Goal: Transaction & Acquisition: Purchase product/service

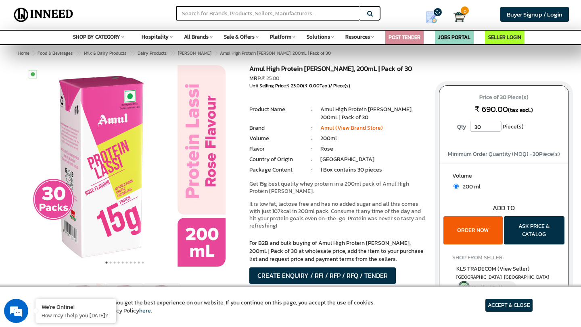
click at [311, 174] on div "Amul High Protein [PERSON_NAME], 200mL | Pack of 30 MRP: ₹ 25.00 Unit Selling P…" at bounding box center [337, 184] width 189 height 239
click at [238, 15] on input "text" at bounding box center [268, 13] width 184 height 15
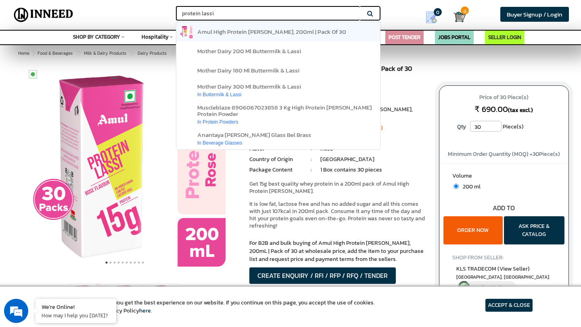
click at [244, 35] on span "amul high protein rose lassi, 200ml | pack of 30" at bounding box center [271, 31] width 149 height 9
click at [243, 33] on span "amul high protein rose lassi, 200ml | pack of 30" at bounding box center [271, 31] width 149 height 9
click at [182, 10] on input "protein lassi" at bounding box center [268, 13] width 184 height 15
type input "amul protein lassi"
click at [360, 6] on button "Search" at bounding box center [370, 13] width 20 height 15
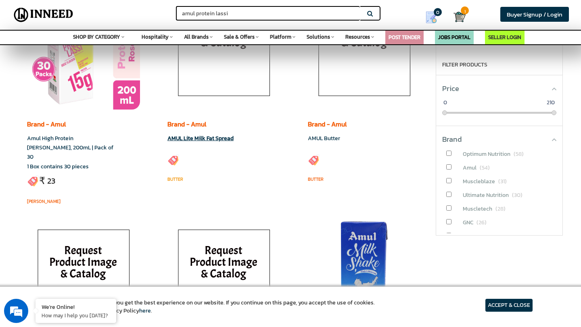
scroll to position [120, 0]
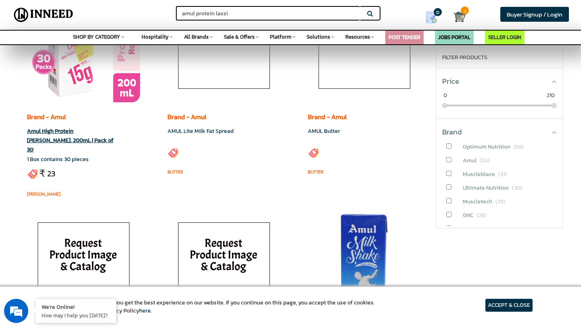
click at [69, 88] on div "Brand - Amul Amul High Protein Rose Lassi, 200mL | Pack of 30 1 Box contains 30…" at bounding box center [76, 135] width 99 height 99
click at [60, 137] on link "Amul High Protein [PERSON_NAME], 200mL | Pack of 30" at bounding box center [70, 140] width 86 height 27
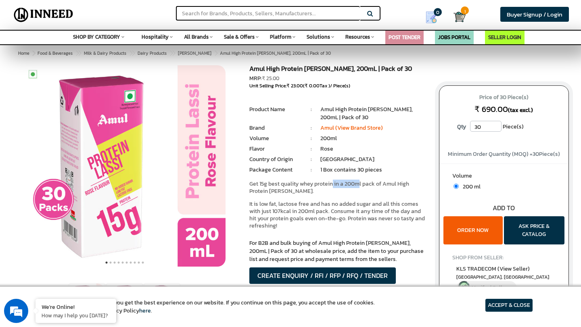
drag, startPoint x: 332, startPoint y: 181, endPoint x: 362, endPoint y: 181, distance: 29.8
click at [362, 181] on p "Get 15g best quality whey protein in a 200ml pack of Amul High Protein [PERSON_…" at bounding box center [337, 188] width 177 height 15
drag, startPoint x: 292, startPoint y: 183, endPoint x: 341, endPoint y: 187, distance: 50.1
click at [341, 187] on p "Get 15g best quality whey protein in a 200ml pack of Amul High Protein [PERSON_…" at bounding box center [337, 188] width 177 height 15
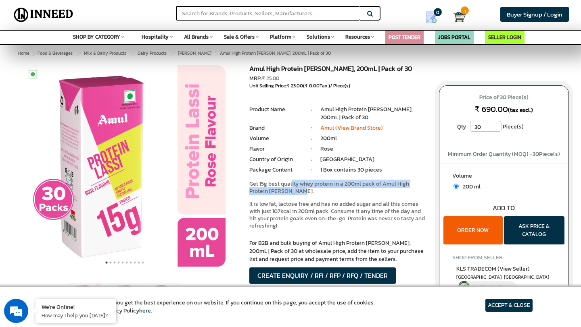
click at [341, 187] on p "Get 15g best quality whey protein in a 200ml pack of Amul High Protein [PERSON_…" at bounding box center [337, 188] width 177 height 15
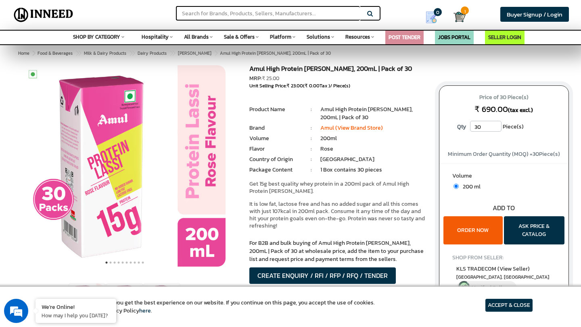
click at [485, 122] on input "30" at bounding box center [485, 126] width 31 height 11
click at [494, 124] on input "31" at bounding box center [485, 126] width 31 height 11
click at [494, 124] on input "32" at bounding box center [485, 126] width 31 height 11
click at [494, 124] on input "33" at bounding box center [485, 126] width 31 height 11
click at [494, 124] on input "34" at bounding box center [485, 126] width 31 height 11
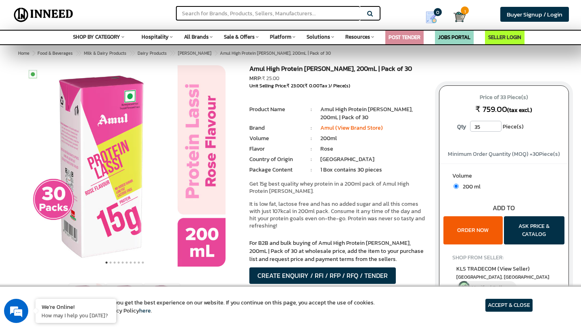
click at [494, 124] on input "35" at bounding box center [485, 126] width 31 height 11
click at [494, 124] on input "36" at bounding box center [485, 126] width 31 height 11
click at [494, 124] on input "37" at bounding box center [485, 126] width 31 height 11
click at [494, 124] on input "38" at bounding box center [485, 126] width 31 height 11
click at [494, 124] on input "39" at bounding box center [485, 126] width 31 height 11
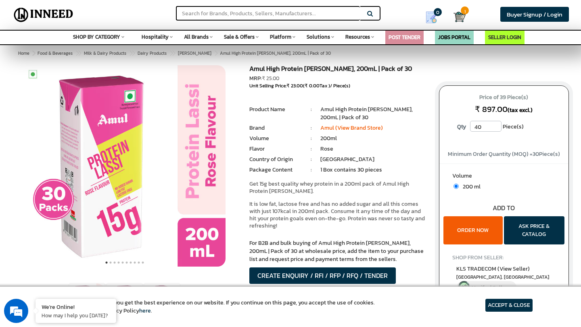
click at [494, 124] on input "40" at bounding box center [485, 126] width 31 height 11
click at [494, 124] on input "41" at bounding box center [485, 126] width 31 height 11
click at [494, 124] on input "42" at bounding box center [485, 126] width 31 height 11
click at [494, 124] on input "43" at bounding box center [485, 126] width 31 height 11
click at [494, 124] on input "44" at bounding box center [485, 126] width 31 height 11
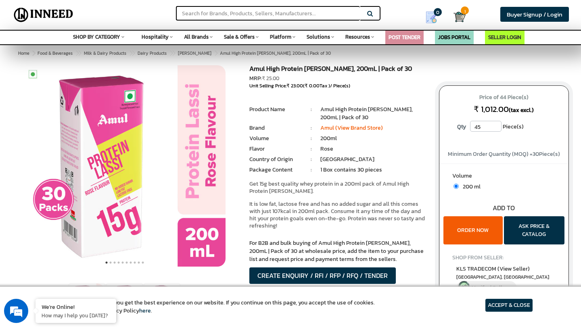
click at [494, 124] on input "45" at bounding box center [485, 126] width 31 height 11
click at [494, 124] on input "46" at bounding box center [485, 126] width 31 height 11
click at [494, 124] on input "47" at bounding box center [485, 126] width 31 height 11
click at [494, 124] on input "48" at bounding box center [485, 126] width 31 height 11
click at [494, 124] on input "49" at bounding box center [485, 126] width 31 height 11
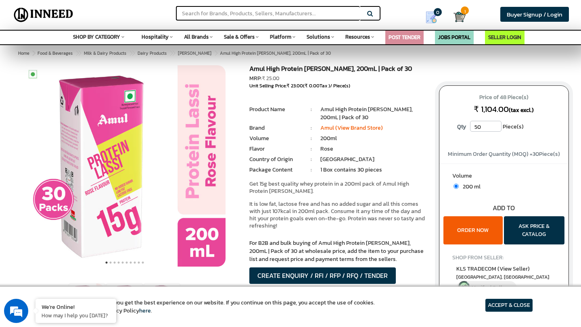
click at [494, 124] on input "50" at bounding box center [485, 126] width 31 height 11
click at [494, 124] on input "51" at bounding box center [485, 126] width 31 height 11
click at [494, 124] on input "52" at bounding box center [485, 126] width 31 height 11
click at [494, 124] on input "53" at bounding box center [485, 126] width 31 height 11
click at [494, 124] on input "54" at bounding box center [485, 126] width 31 height 11
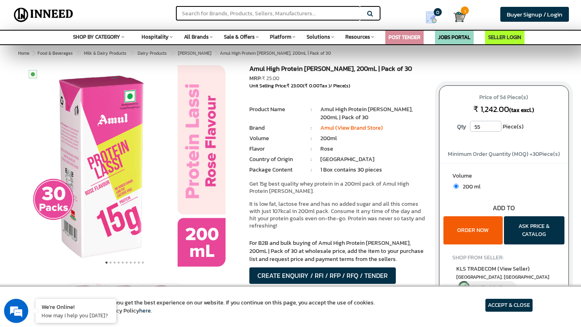
click at [494, 124] on input "55" at bounding box center [485, 126] width 31 height 11
click at [494, 124] on input "56" at bounding box center [485, 126] width 31 height 11
click at [494, 124] on input "57" at bounding box center [485, 126] width 31 height 11
click at [494, 124] on input "58" at bounding box center [485, 126] width 31 height 11
click at [494, 124] on input "59" at bounding box center [485, 126] width 31 height 11
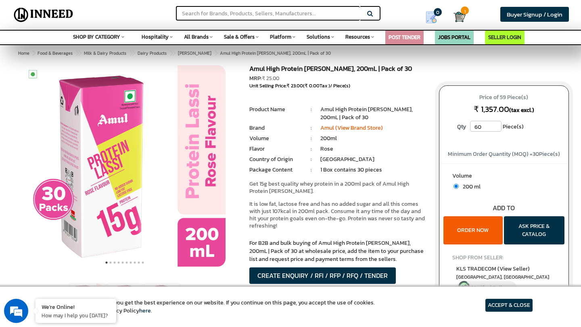
click at [494, 124] on input "60" at bounding box center [485, 126] width 31 height 11
click at [494, 124] on input "61" at bounding box center [485, 126] width 31 height 11
click at [494, 124] on input "62" at bounding box center [485, 126] width 31 height 11
click at [496, 130] on input "61" at bounding box center [485, 126] width 31 height 11
click at [495, 123] on input "62" at bounding box center [485, 126] width 31 height 11
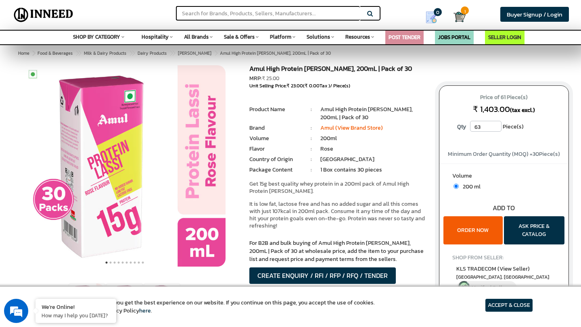
click at [495, 123] on input "63" at bounding box center [485, 126] width 31 height 11
click at [495, 123] on input "64" at bounding box center [485, 126] width 31 height 11
click at [495, 123] on input "65" at bounding box center [485, 126] width 31 height 11
click at [495, 123] on input "66" at bounding box center [485, 126] width 31 height 11
click at [494, 127] on input "65" at bounding box center [485, 126] width 31 height 11
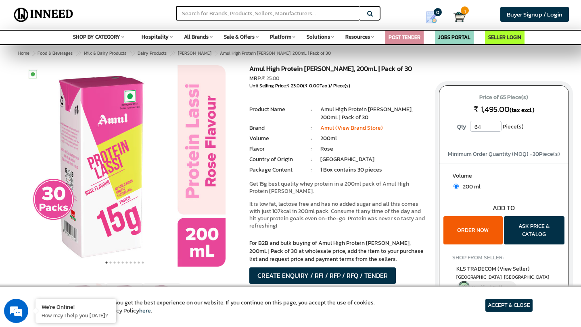
click at [495, 130] on input "64" at bounding box center [485, 126] width 31 height 11
click at [495, 130] on input "63" at bounding box center [485, 126] width 31 height 11
click at [495, 130] on input "62" at bounding box center [485, 126] width 31 height 11
click at [495, 130] on input "61" at bounding box center [485, 126] width 31 height 11
type input "60"
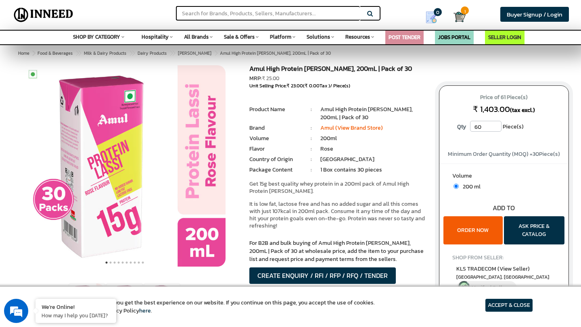
click at [495, 130] on input "60" at bounding box center [485, 126] width 31 height 11
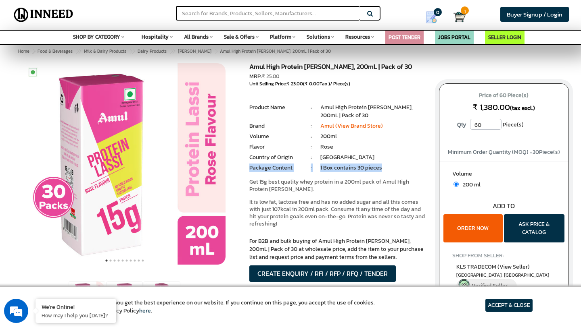
drag, startPoint x: 367, startPoint y: 160, endPoint x: 395, endPoint y: 168, distance: 29.2
click at [395, 168] on ul "1 Piece(s) : Product Name : Amul High Protein [PERSON_NAME], 200mL | Pack of 30…" at bounding box center [337, 139] width 177 height 71
click at [395, 168] on li "1 Box contains 30 pieces" at bounding box center [373, 168] width 106 height 8
drag, startPoint x: 388, startPoint y: 168, endPoint x: 337, endPoint y: 154, distance: 52.2
click at [337, 154] on ul "1 Piece(s) : Product Name : Amul High Protein [PERSON_NAME], 200mL | Pack of 30…" at bounding box center [337, 139] width 177 height 71
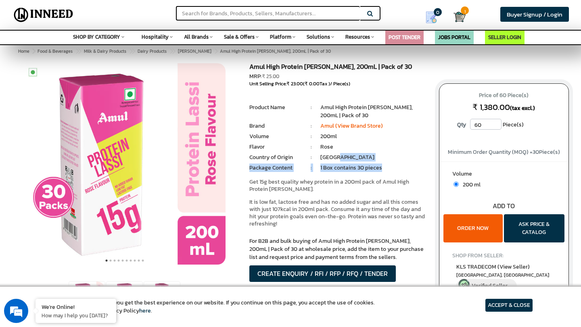
click at [337, 154] on li "[GEOGRAPHIC_DATA]" at bounding box center [373, 158] width 106 height 8
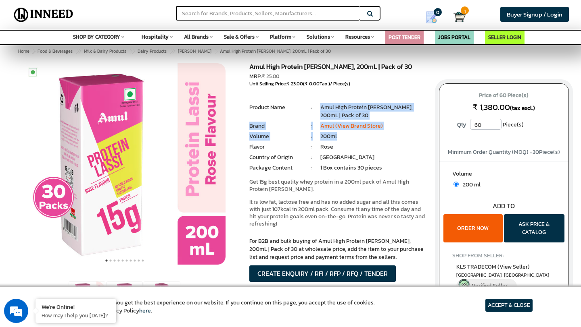
drag, startPoint x: 319, startPoint y: 105, endPoint x: 352, endPoint y: 136, distance: 45.6
click at [352, 136] on ul "1 Piece(s) : Product Name : Amul High Protein [PERSON_NAME], 200mL | Pack of 30…" at bounding box center [337, 139] width 177 height 71
click at [352, 136] on li "200ml" at bounding box center [373, 137] width 106 height 8
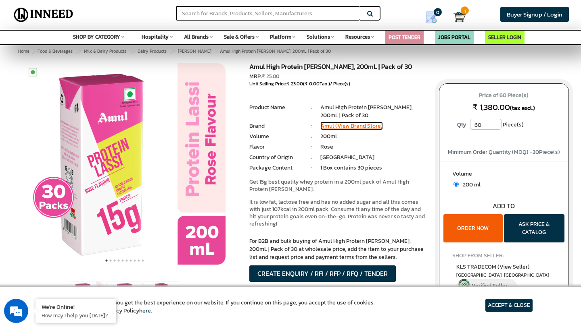
click at [350, 127] on link "Amul (View Brand Store)" at bounding box center [351, 126] width 62 height 8
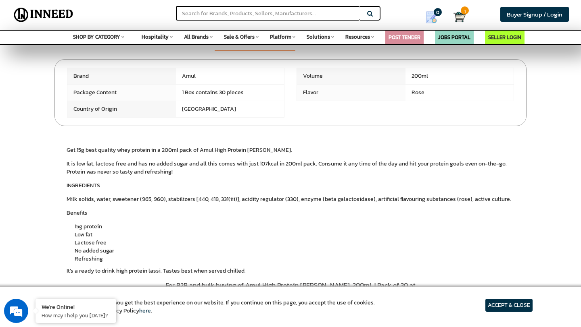
scroll to position [298, 0]
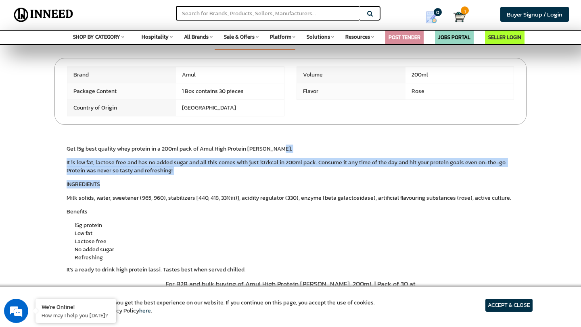
drag, startPoint x: 308, startPoint y: 146, endPoint x: 362, endPoint y: 190, distance: 69.7
click at [362, 190] on div "Get 15g best quality whey protein in a 200ml pack of Amul High Protein [PERSON_…" at bounding box center [291, 209] width 448 height 129
click at [362, 190] on div "INGREDIENTS Milk solids, water, sweetener (965, 960), stabilizers [440, 418, 33…" at bounding box center [291, 228] width 448 height 94
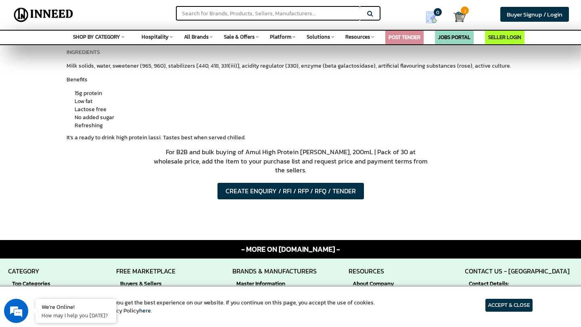
scroll to position [439, 0]
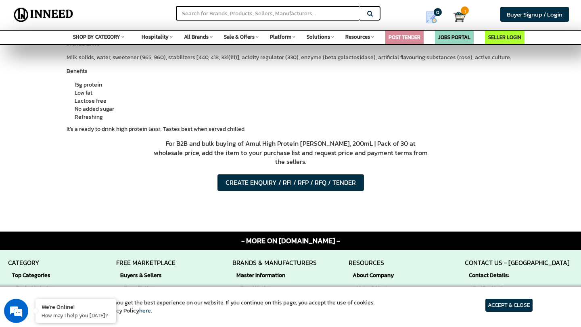
drag, startPoint x: 346, startPoint y: 133, endPoint x: 425, endPoint y: 167, distance: 85.6
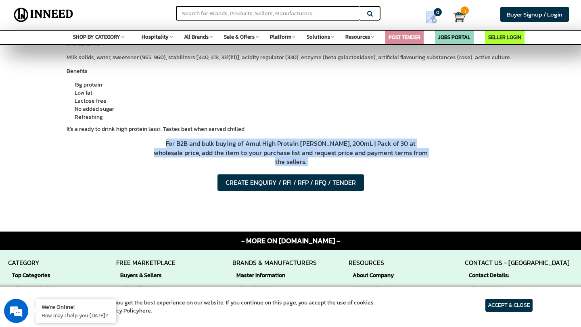
click at [425, 167] on div "For B2B and bulk buying of Amul High Protein [PERSON_NAME], 200mL | Pack of 30 …" at bounding box center [290, 173] width 460 height 69
drag, startPoint x: 451, startPoint y: 158, endPoint x: 412, endPoint y: 134, distance: 45.5
click at [413, 134] on div "Get 15g best quality whey protein in a 200ml pack of Amul High Protein [PERSON_…" at bounding box center [290, 61] width 460 height 155
drag, startPoint x: 413, startPoint y: 134, endPoint x: 438, endPoint y: 152, distance: 30.9
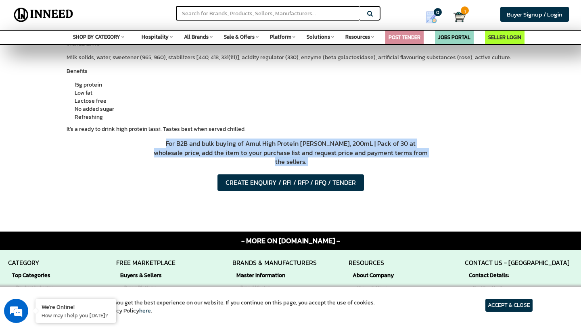
click at [438, 152] on div "For B2B and bulk buying of Amul High Protein [PERSON_NAME], 200mL | Pack of 30 …" at bounding box center [290, 173] width 460 height 69
drag, startPoint x: 437, startPoint y: 152, endPoint x: 411, endPoint y: 136, distance: 31.1
click at [411, 136] on div "Get 15g best quality whey protein in a 200ml pack of Amul High Protein [PERSON_…" at bounding box center [290, 61] width 460 height 155
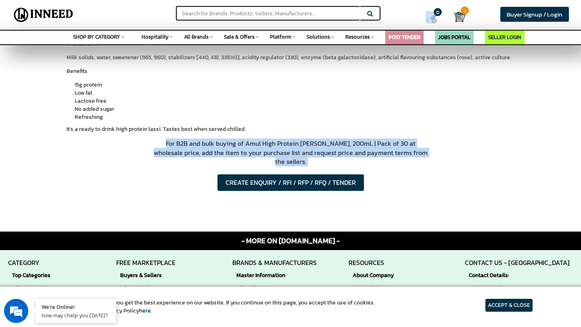
drag, startPoint x: 402, startPoint y: 135, endPoint x: 459, endPoint y: 167, distance: 65.2
click at [459, 167] on div "For B2B and bulk buying of Amul High Protein [PERSON_NAME], 200mL | Pack of 30 …" at bounding box center [290, 173] width 460 height 69
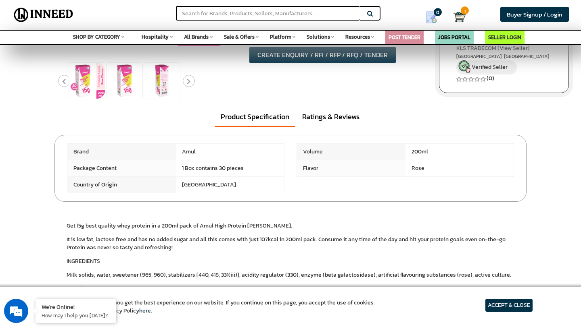
scroll to position [0, 0]
